Goal: Information Seeking & Learning: Learn about a topic

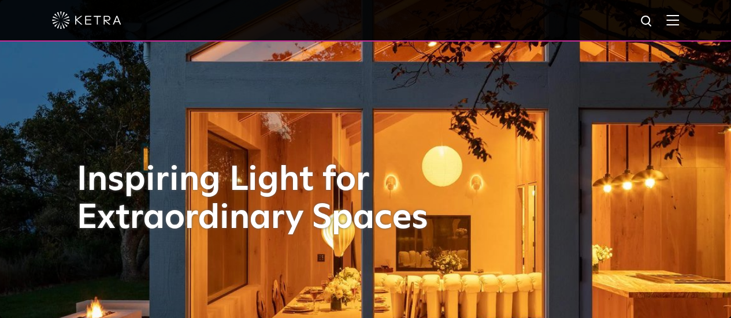
click at [679, 25] on img at bounding box center [672, 19] width 13 height 11
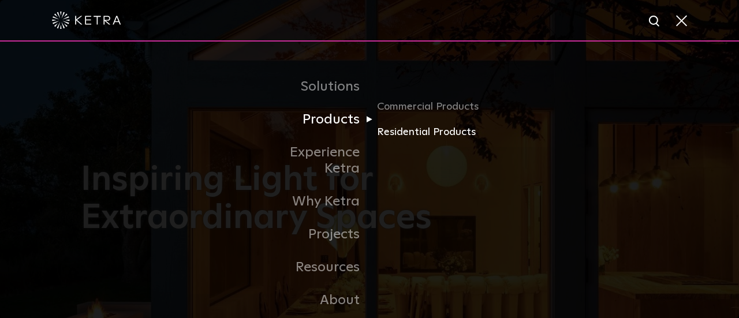
click at [403, 133] on link "Residential Products" at bounding box center [432, 132] width 111 height 17
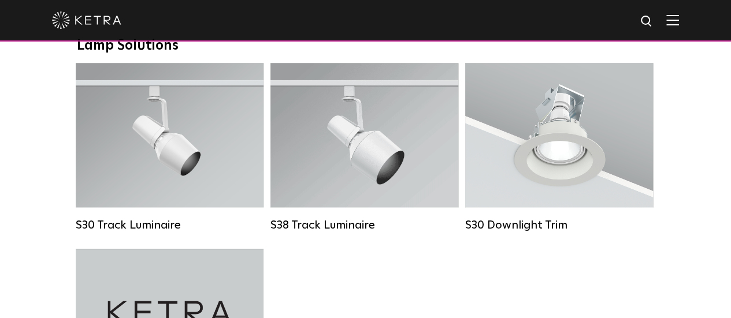
scroll to position [861, 0]
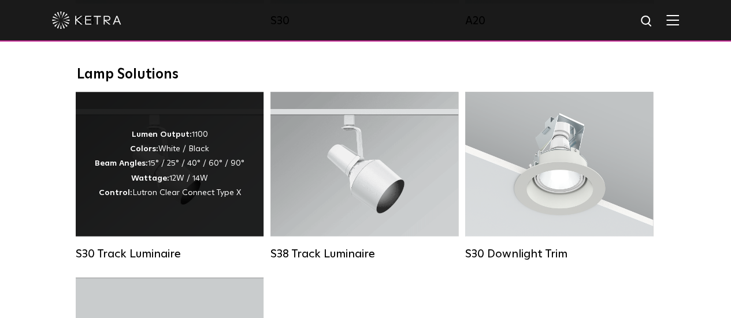
click at [197, 187] on div "Lumen Output: 1100 Colors: White / Black Beam Angles: 15° / 25° / 40° / 60° / 9…" at bounding box center [170, 164] width 150 height 73
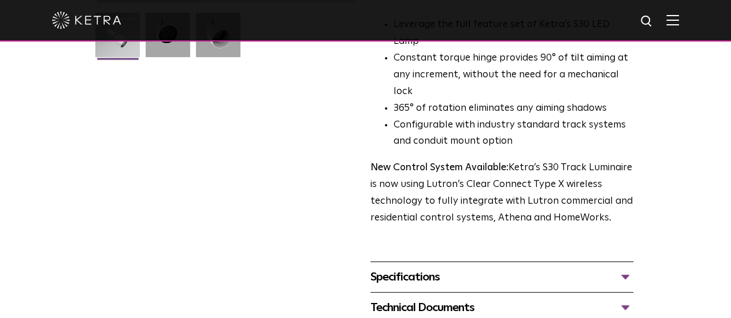
scroll to position [340, 0]
click at [461, 298] on div "Technical Documents" at bounding box center [501, 307] width 263 height 18
